Goal: Task Accomplishment & Management: Manage account settings

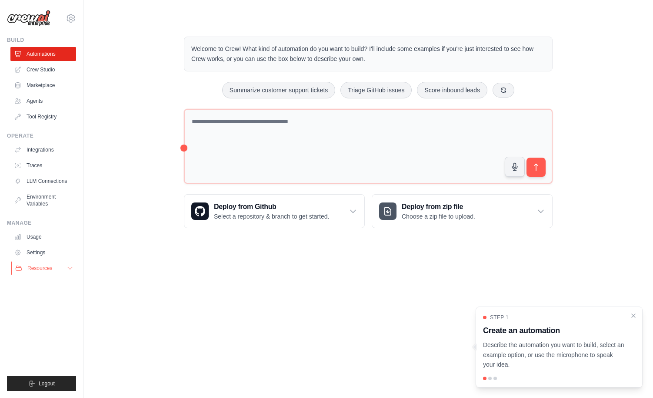
click at [70, 268] on icon at bounding box center [70, 267] width 7 height 7
click at [50, 67] on link "Crew Studio" at bounding box center [44, 70] width 66 height 14
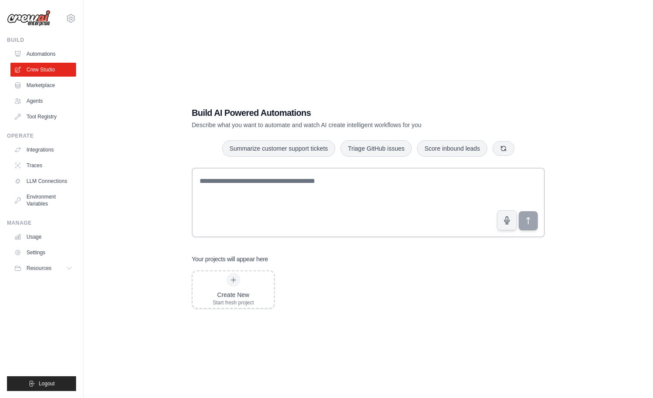
click at [47, 85] on link "Marketplace" at bounding box center [43, 85] width 66 height 14
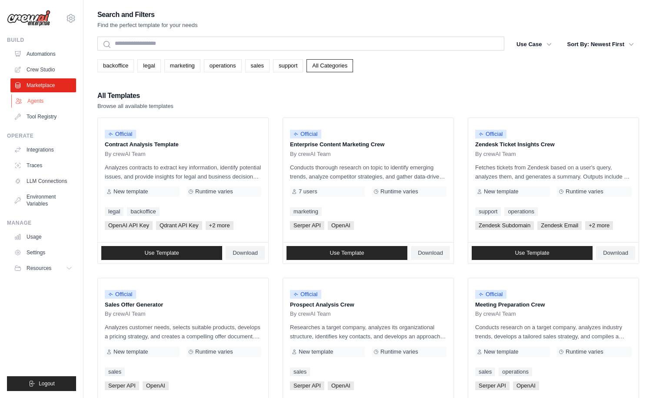
click at [44, 100] on link "Agents" at bounding box center [44, 101] width 66 height 14
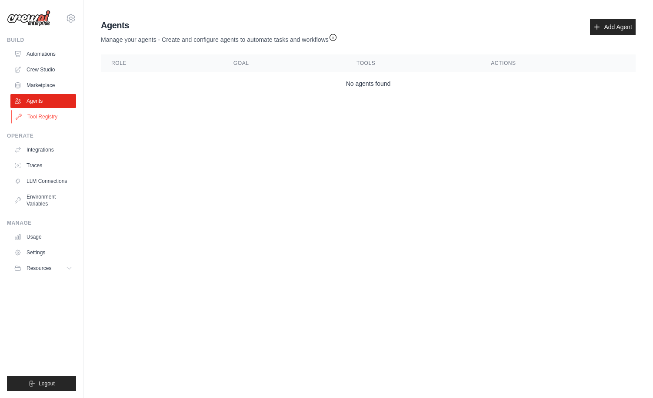
click at [47, 117] on link "Tool Registry" at bounding box center [44, 117] width 66 height 14
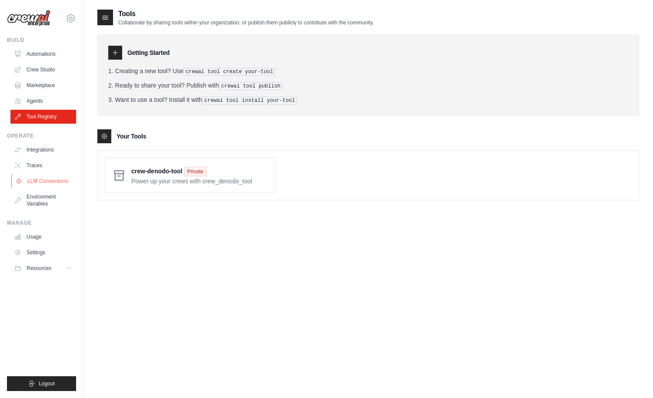
click at [47, 181] on link "LLM Connections" at bounding box center [44, 181] width 66 height 14
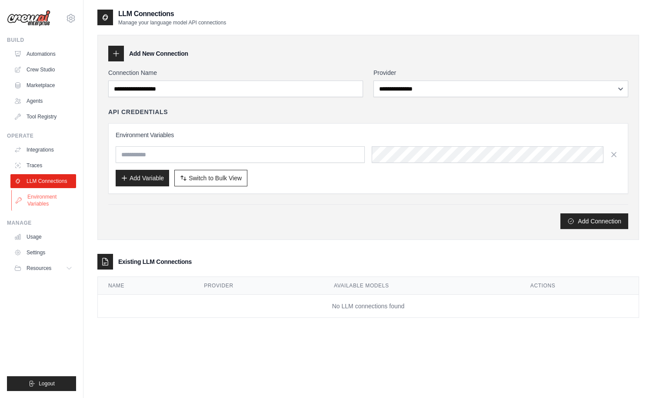
click at [39, 196] on link "Environment Variables" at bounding box center [44, 200] width 66 height 21
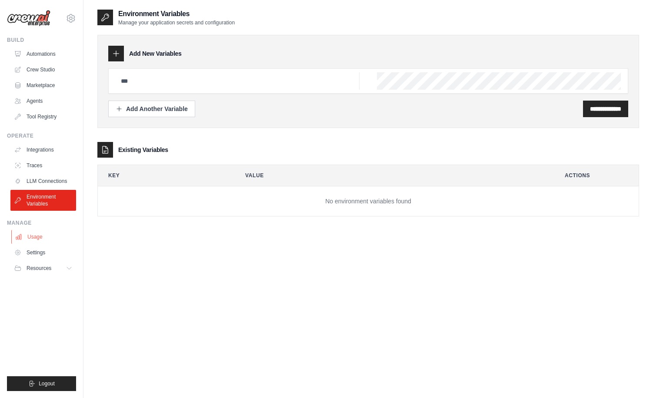
click at [37, 237] on link "Usage" at bounding box center [44, 237] width 66 height 14
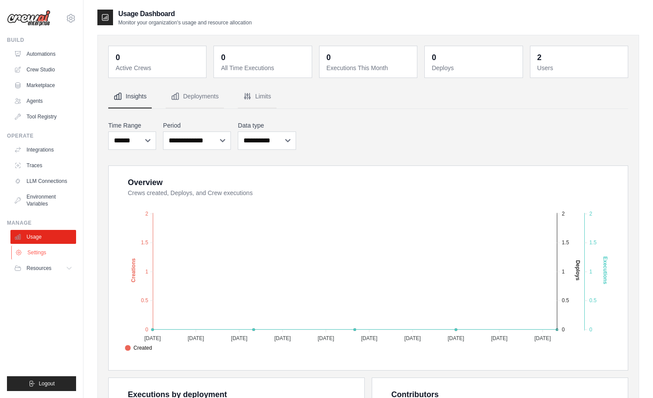
click at [40, 253] on link "Settings" at bounding box center [44, 252] width 66 height 14
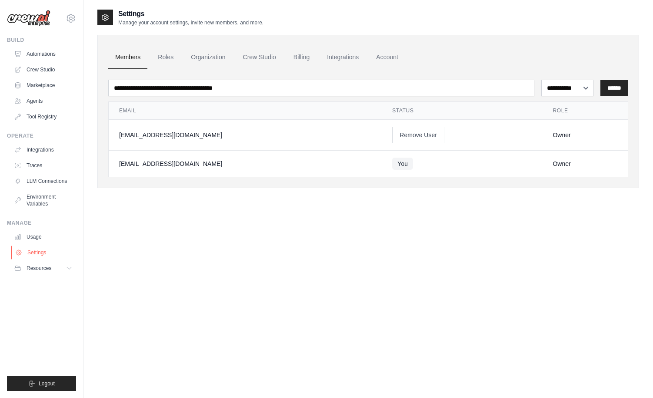
click at [37, 252] on link "Settings" at bounding box center [44, 252] width 66 height 14
click at [301, 57] on link "Billing" at bounding box center [302, 57] width 30 height 23
